Goal: Complete application form

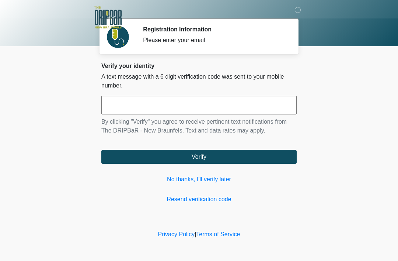
click at [219, 195] on link "Resend verification code" at bounding box center [199, 199] width 196 height 9
click at [207, 178] on link "No thanks, I'll verify later" at bounding box center [199, 179] width 196 height 9
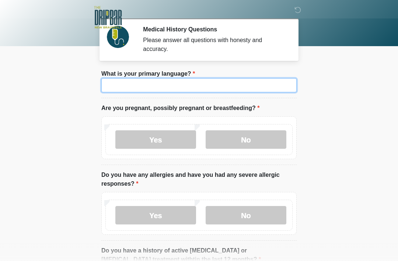
click at [227, 83] on input "What is your primary language?" at bounding box center [199, 85] width 196 height 14
type input "*******"
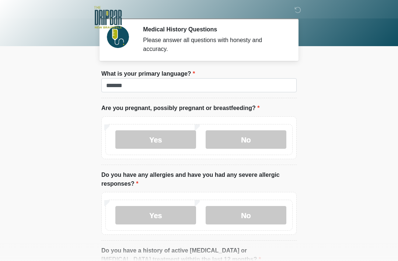
click at [248, 139] on label "No" at bounding box center [246, 139] width 81 height 18
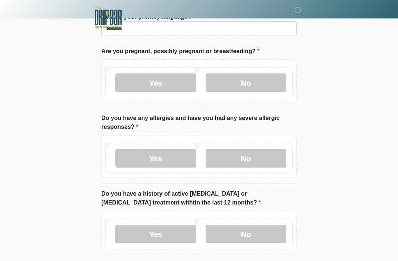
scroll to position [57, 0]
click at [247, 159] on label "No" at bounding box center [246, 158] width 81 height 18
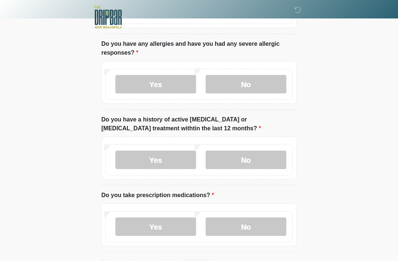
scroll to position [131, 0]
click at [245, 159] on label "No" at bounding box center [246, 160] width 81 height 18
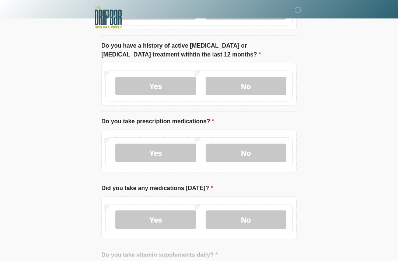
scroll to position [205, 0]
click at [160, 153] on label "Yes" at bounding box center [155, 153] width 81 height 18
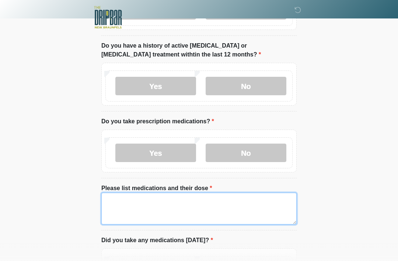
click at [112, 198] on textarea "Please list medications and their dose" at bounding box center [199, 209] width 196 height 32
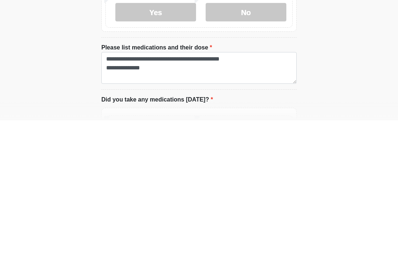
scroll to position [345, 0]
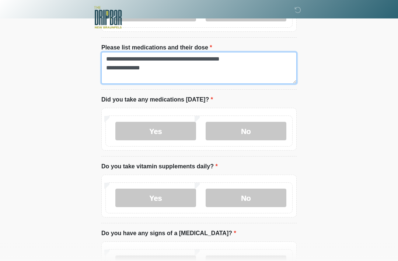
type textarea "**********"
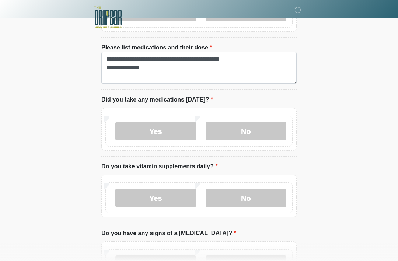
click at [243, 133] on label "No" at bounding box center [246, 131] width 81 height 18
click at [151, 203] on label "Yes" at bounding box center [155, 198] width 81 height 18
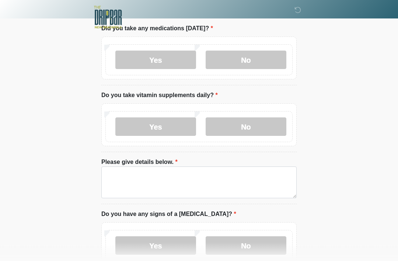
scroll to position [417, 0]
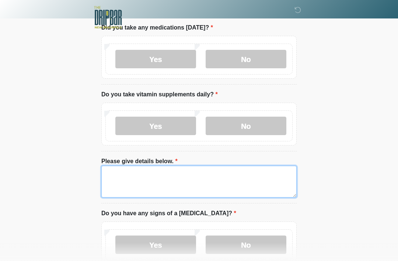
click at [117, 170] on textarea "Please give details below." at bounding box center [199, 182] width 196 height 32
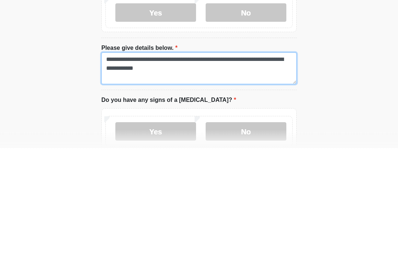
click at [137, 166] on textarea "**********" at bounding box center [199, 182] width 196 height 32
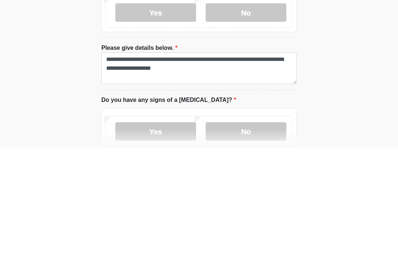
scroll to position [531, 0]
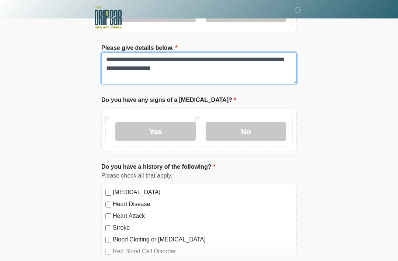
type textarea "**********"
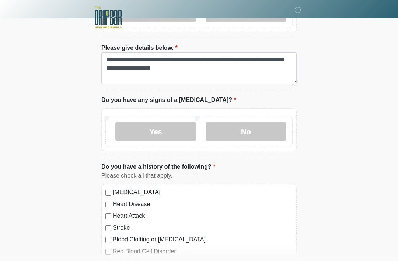
click at [248, 130] on label "No" at bounding box center [246, 131] width 81 height 18
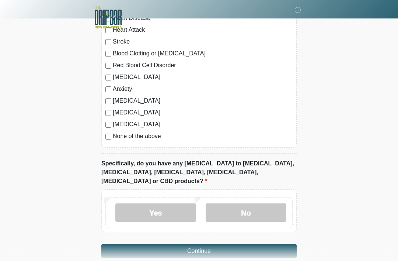
scroll to position [719, 0]
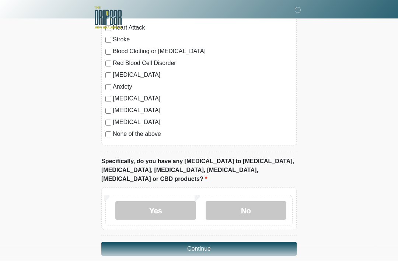
click at [248, 201] on label "No" at bounding box center [246, 210] width 81 height 18
click at [199, 242] on button "Continue" at bounding box center [199, 249] width 196 height 14
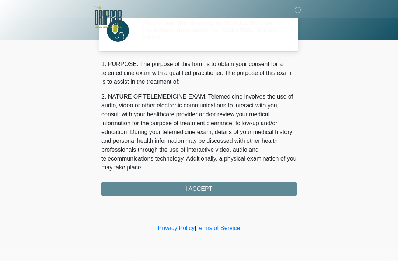
scroll to position [0, 0]
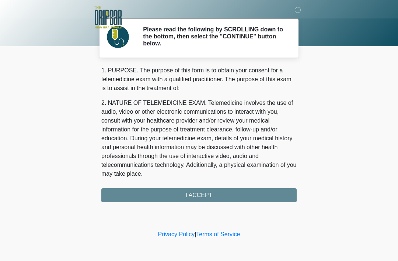
click at [200, 194] on div "1. PURPOSE. The purpose of this form is to obtain your consent for a telemedici…" at bounding box center [199, 134] width 196 height 136
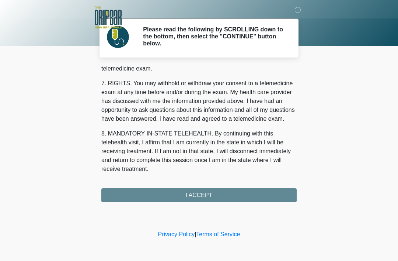
scroll to position [324, 0]
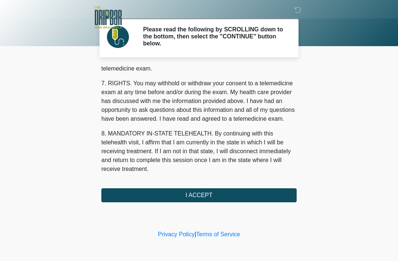
click at [198, 194] on button "I ACCEPT" at bounding box center [199, 195] width 196 height 14
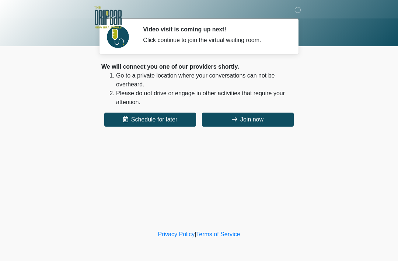
click at [254, 119] on button "Join now" at bounding box center [248, 120] width 92 height 14
